Goal: Task Accomplishment & Management: Use online tool/utility

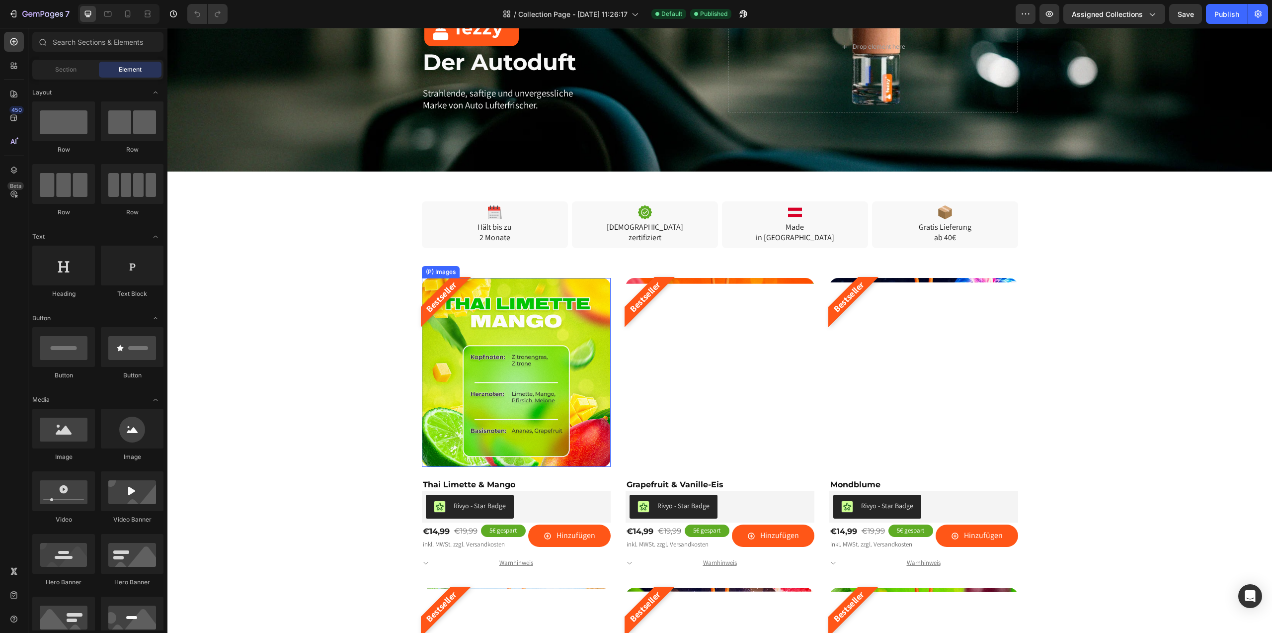
scroll to position [191, 0]
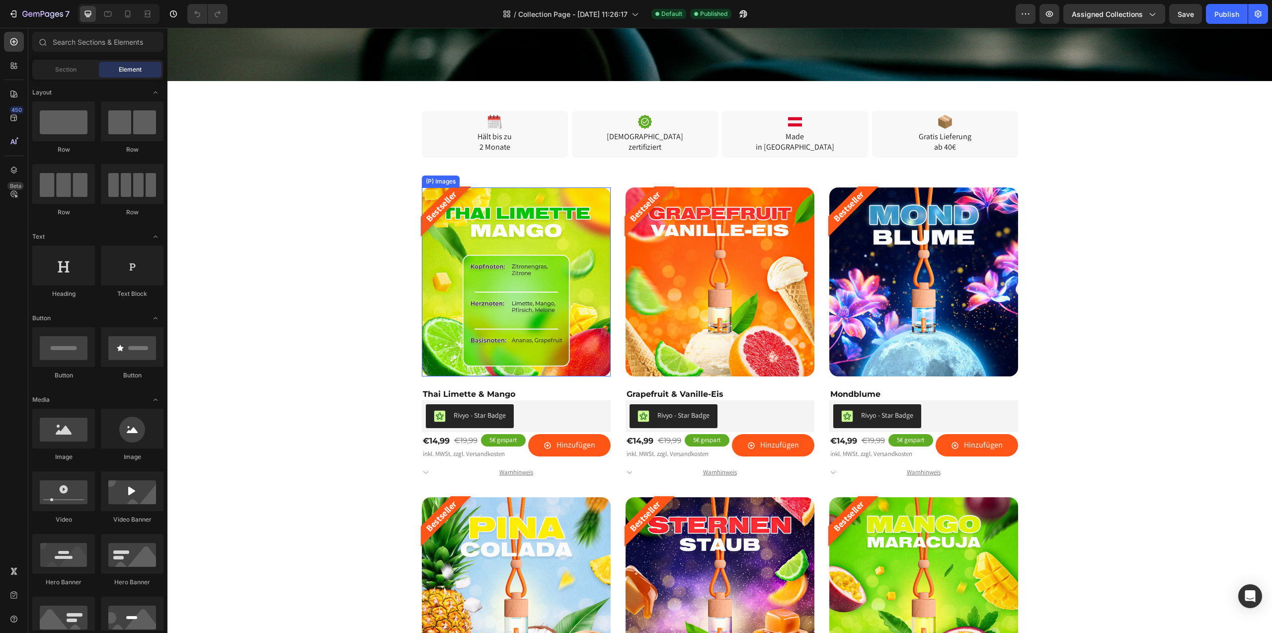
click at [536, 288] on img at bounding box center [516, 281] width 189 height 189
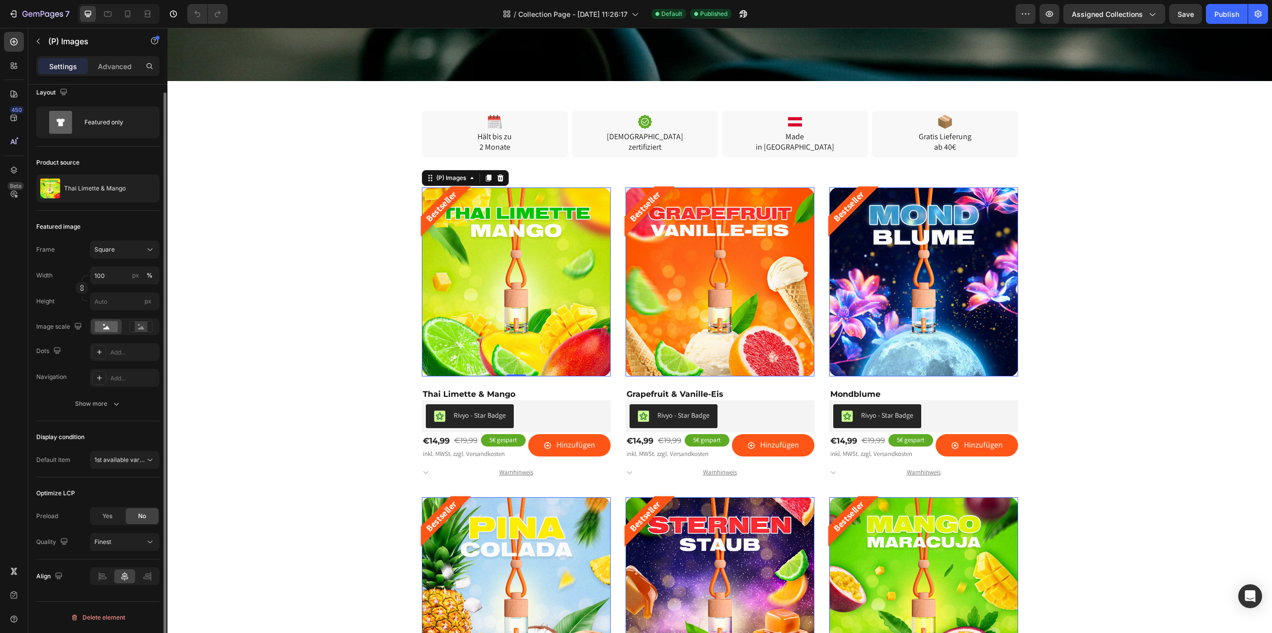
scroll to position [0, 0]
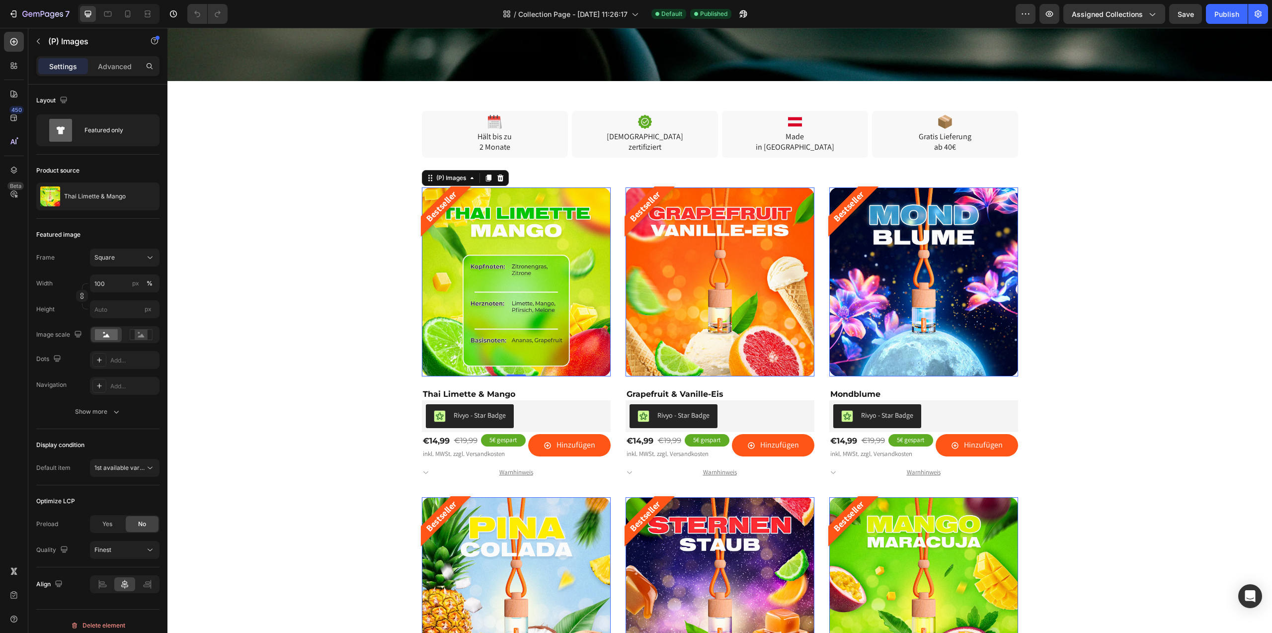
click at [505, 236] on img at bounding box center [516, 281] width 189 height 189
click at [469, 368] on img at bounding box center [516, 281] width 189 height 189
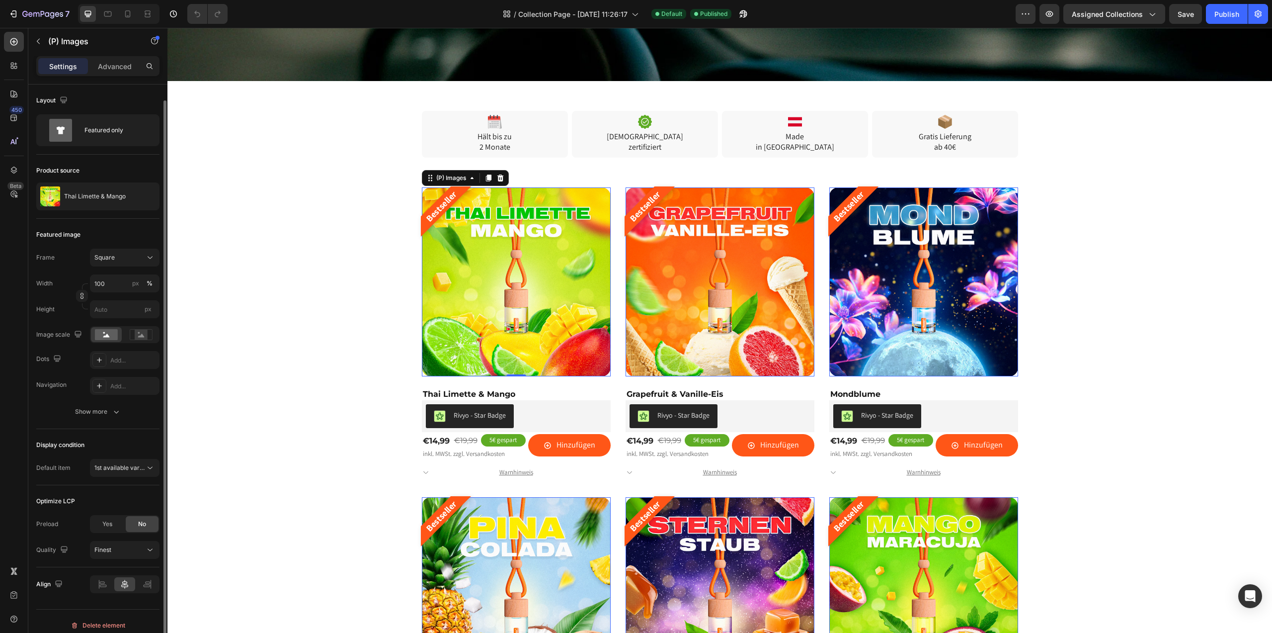
scroll to position [8, 0]
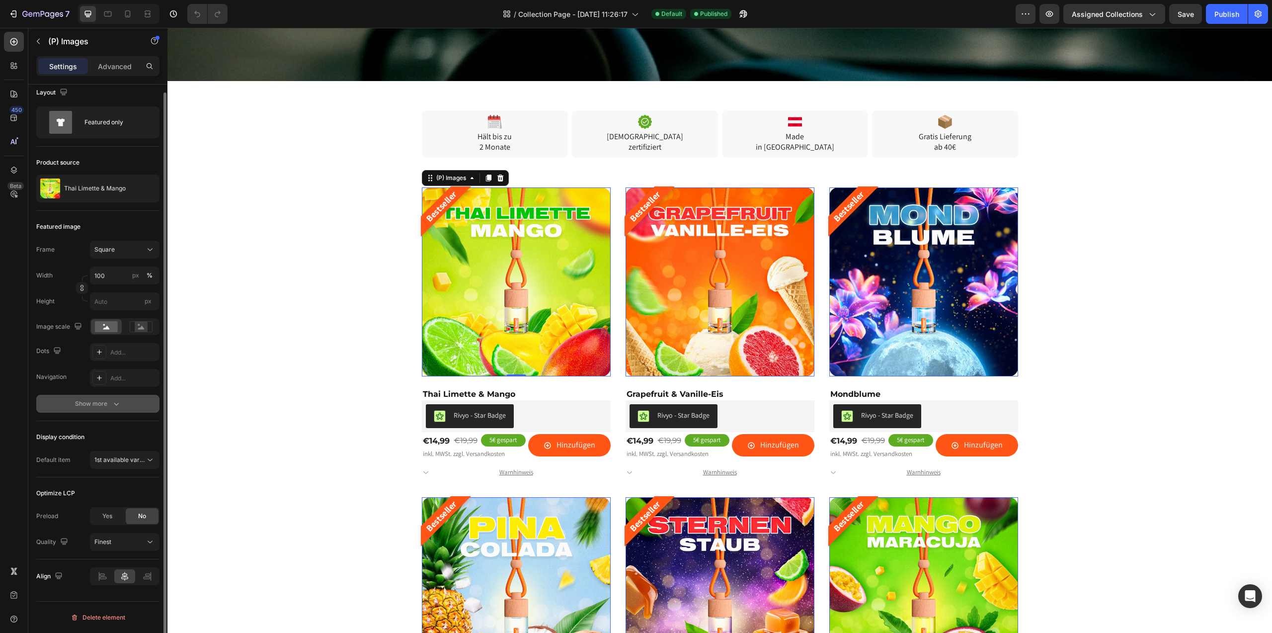
click at [90, 403] on div "Show more" at bounding box center [98, 404] width 46 height 10
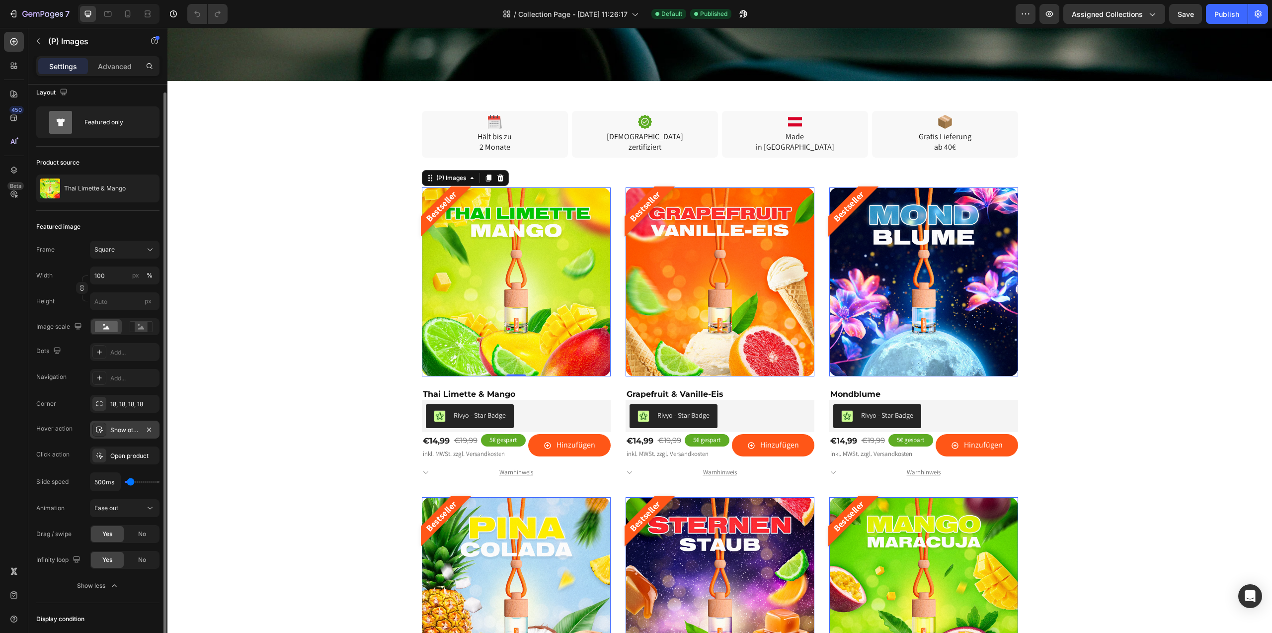
click at [126, 426] on div "Show other image" at bounding box center [124, 429] width 29 height 9
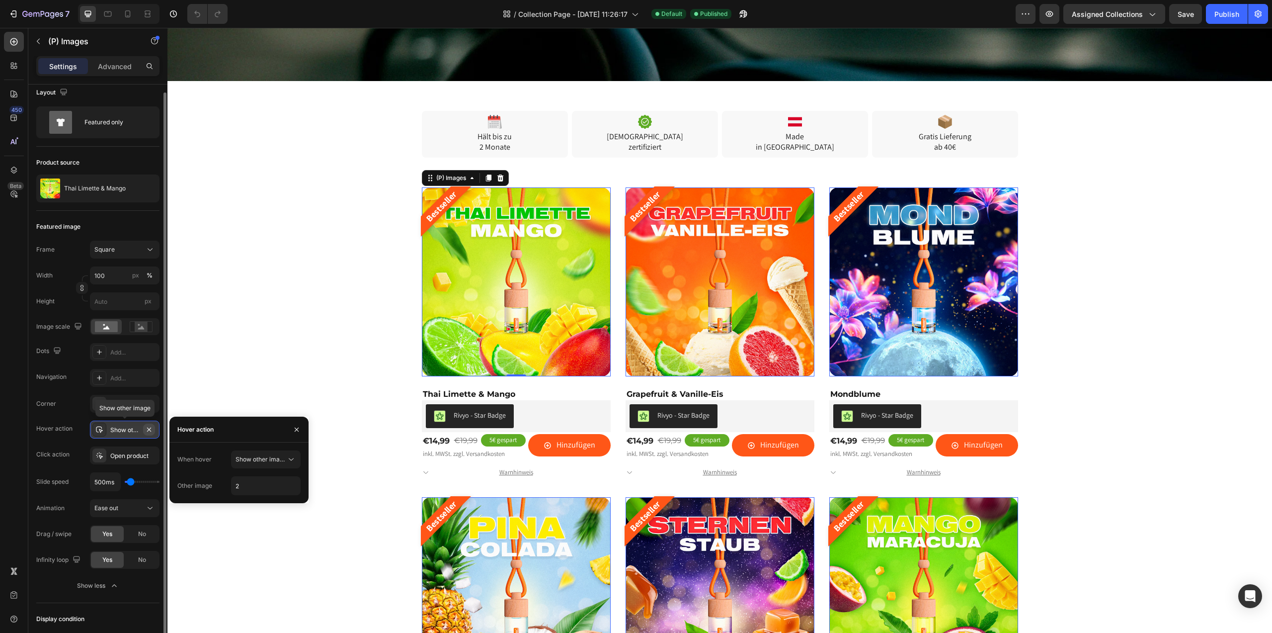
click at [151, 427] on icon "button" at bounding box center [149, 429] width 4 height 4
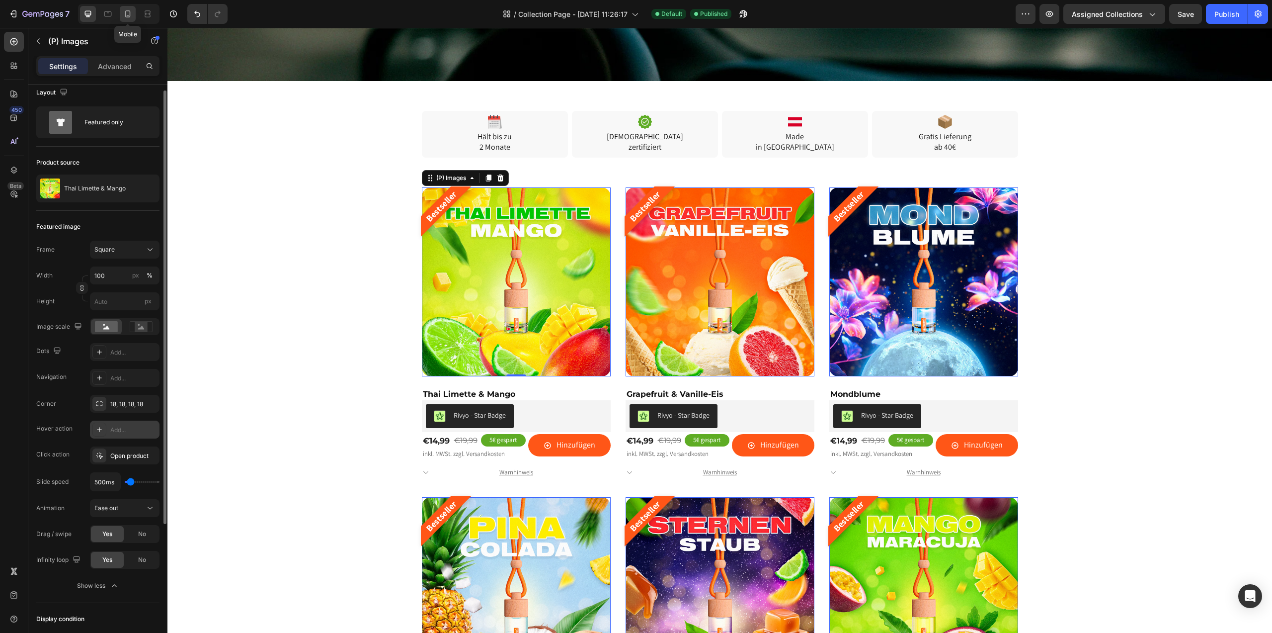
click at [128, 11] on icon at bounding box center [128, 14] width 10 height 10
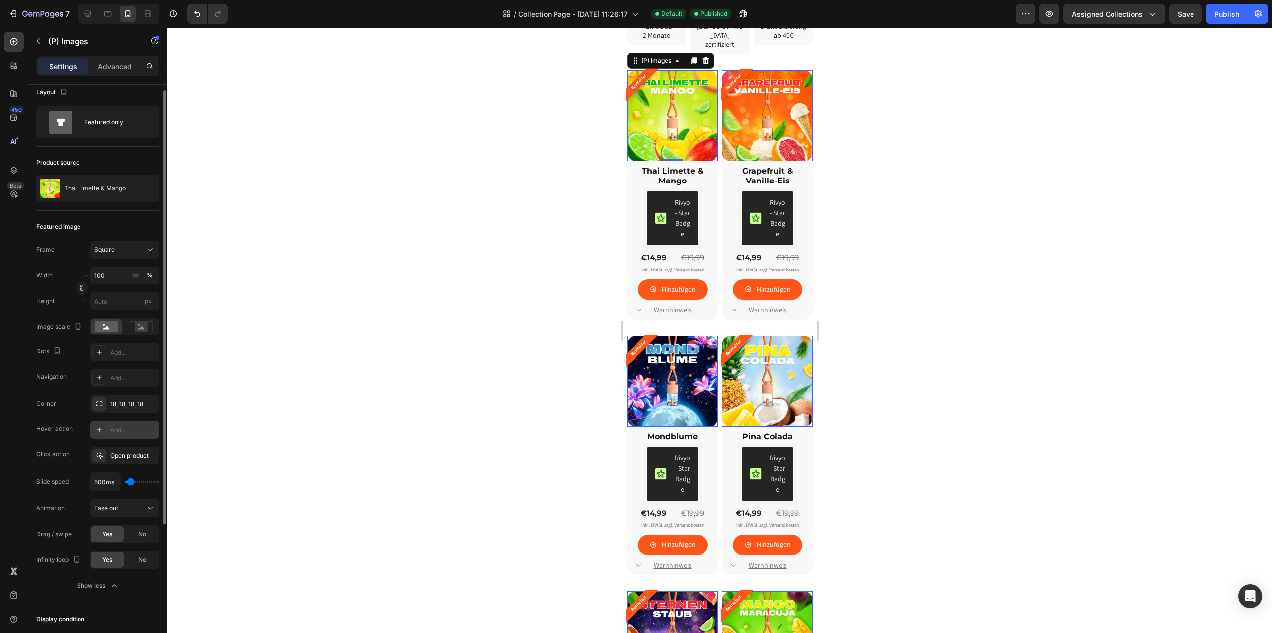
scroll to position [189, 0]
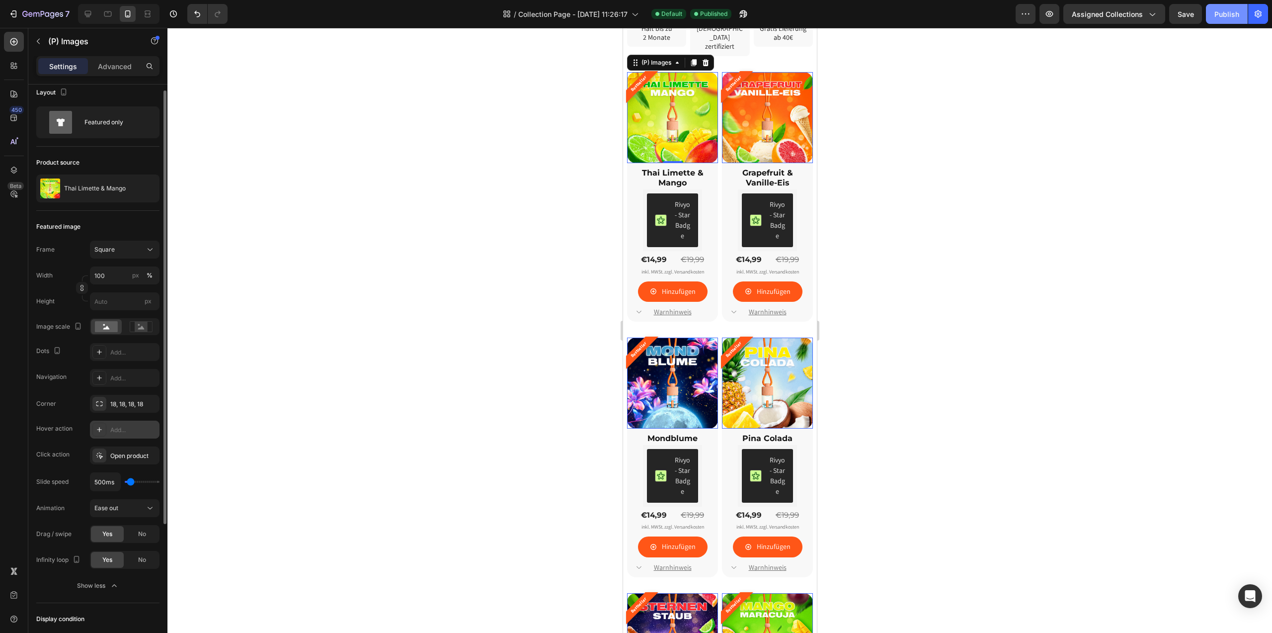
drag, startPoint x: 1236, startPoint y: 12, endPoint x: 1220, endPoint y: 21, distance: 18.2
click at [1236, 12] on div "Publish" at bounding box center [1227, 14] width 25 height 10
